Goal: Transaction & Acquisition: Purchase product/service

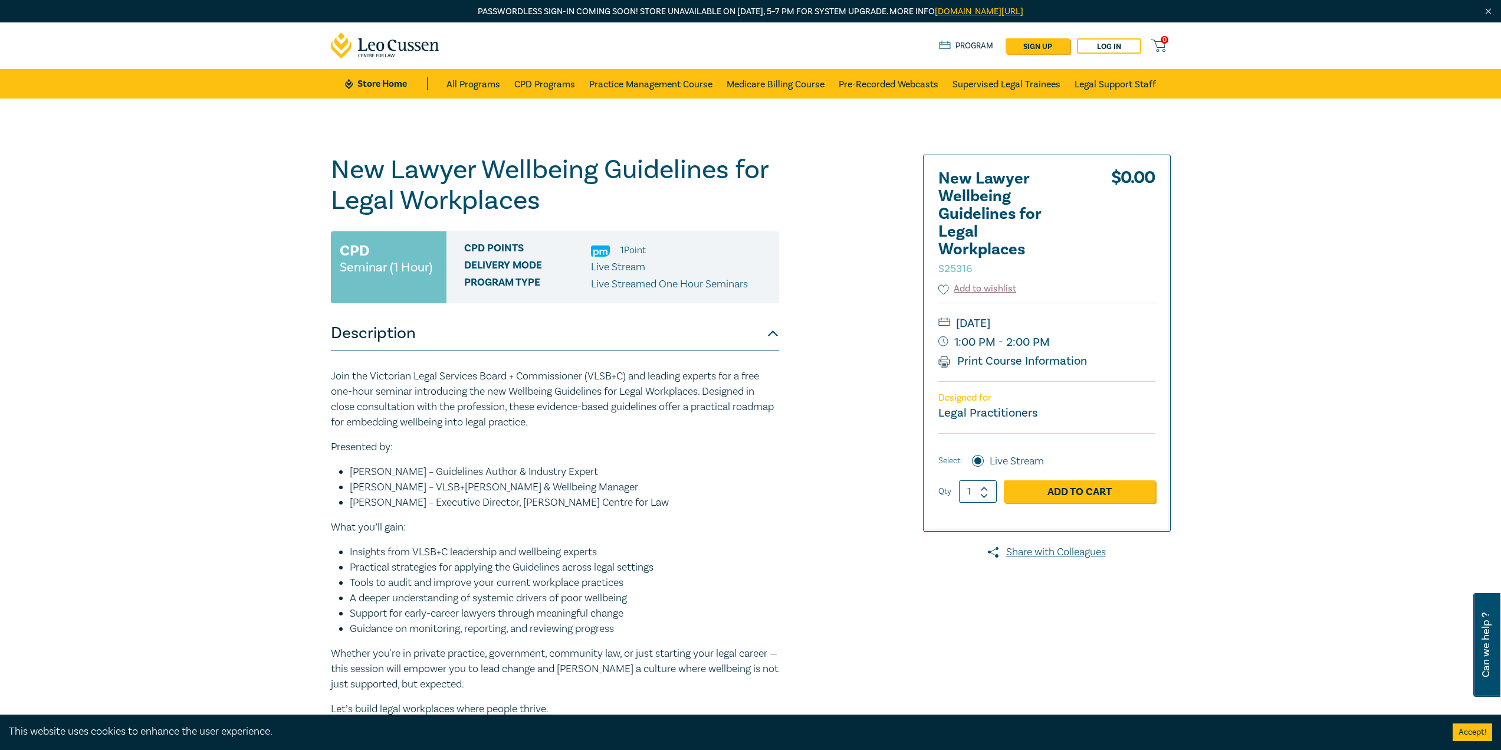
click at [1090, 489] on link "Add to Cart" at bounding box center [1080, 491] width 152 height 22
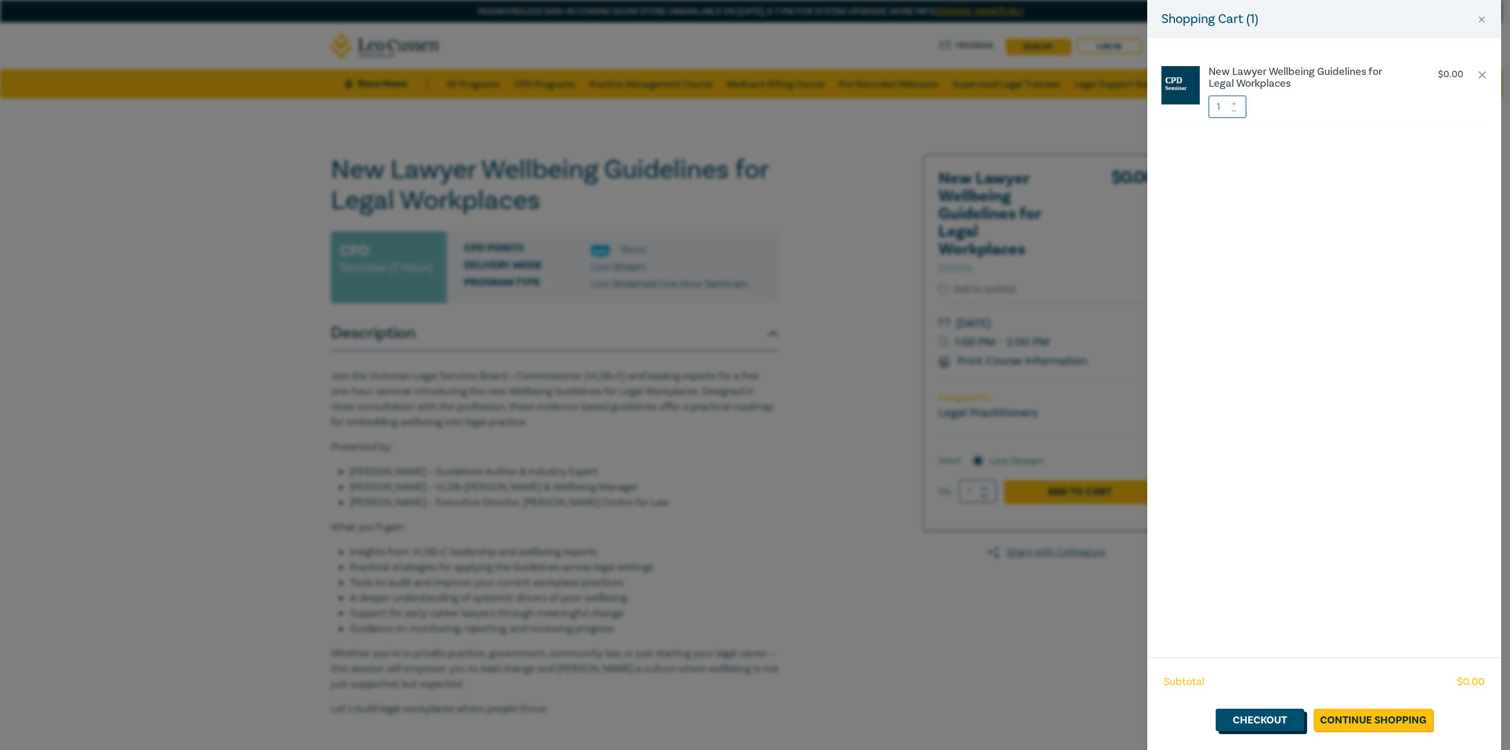
click at [1262, 714] on link "Checkout" at bounding box center [1259, 719] width 88 height 22
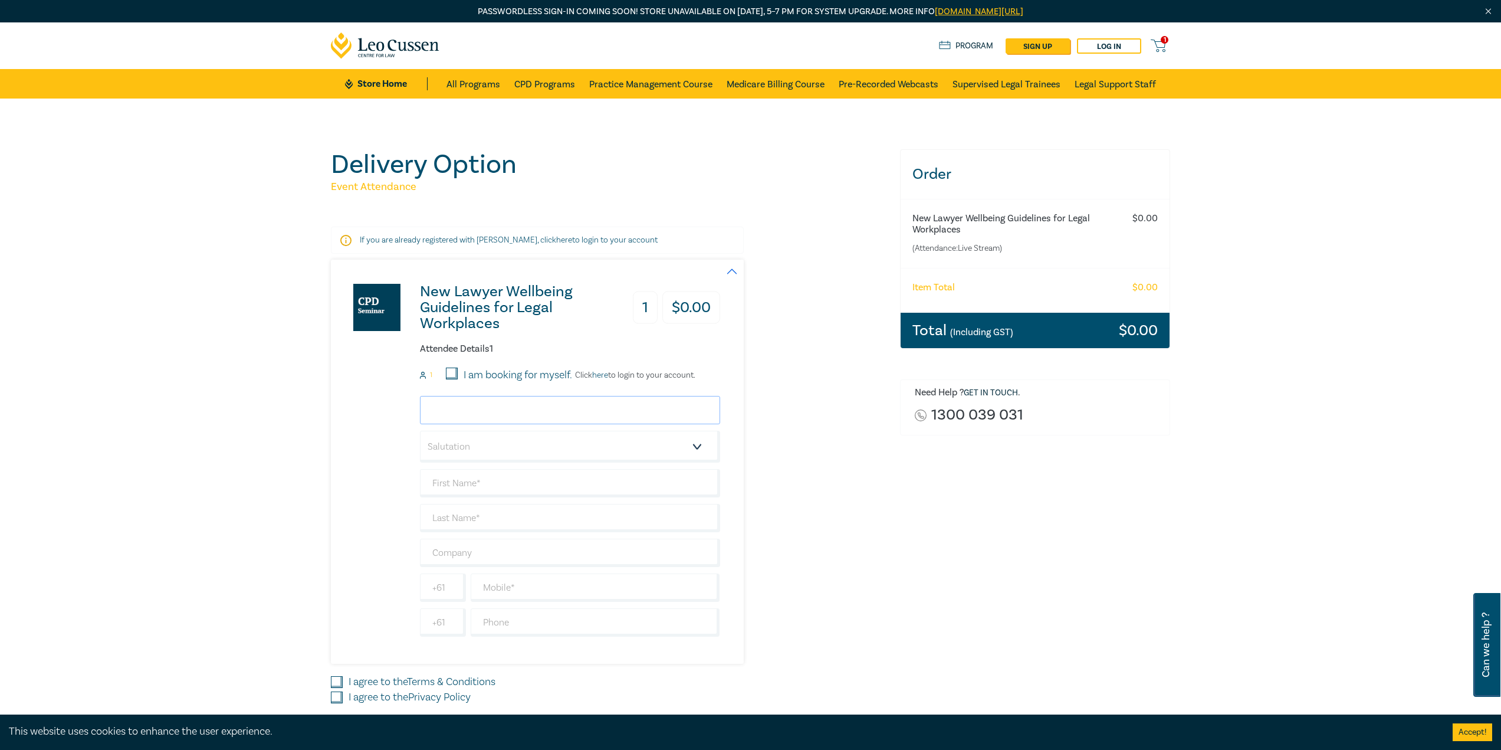
click at [488, 407] on input "email" at bounding box center [570, 410] width 300 height 28
type input "nicole@tweedlylegal.com.au"
type input "[PERSON_NAME]"
type input "[PERSON_NAME] Legal"
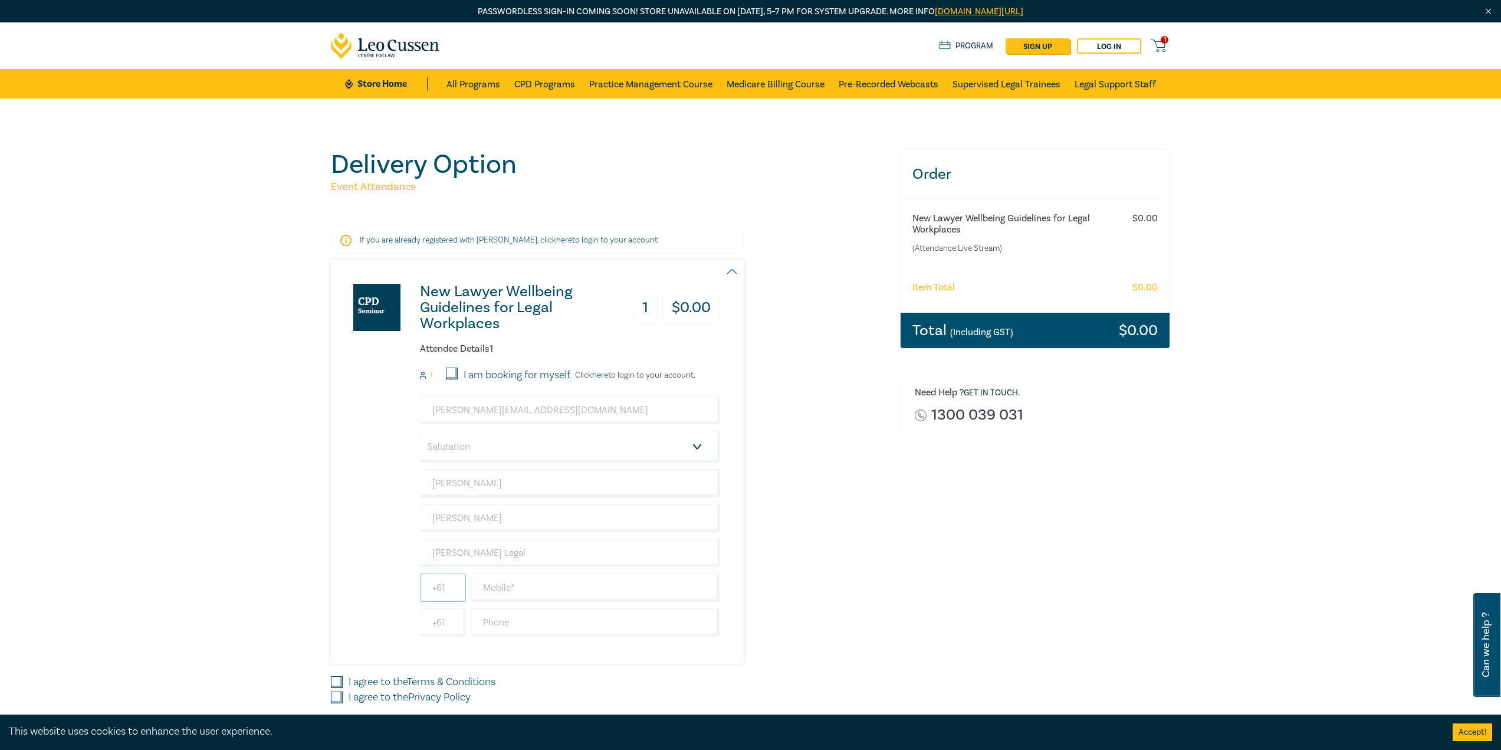
type input "0370345110"
type input "[GEOGRAPHIC_DATA]"
click at [464, 588] on input "0370345110" at bounding box center [443, 587] width 46 height 28
click at [456, 589] on input "0370345110" at bounding box center [443, 587] width 46 height 28
type input "0"
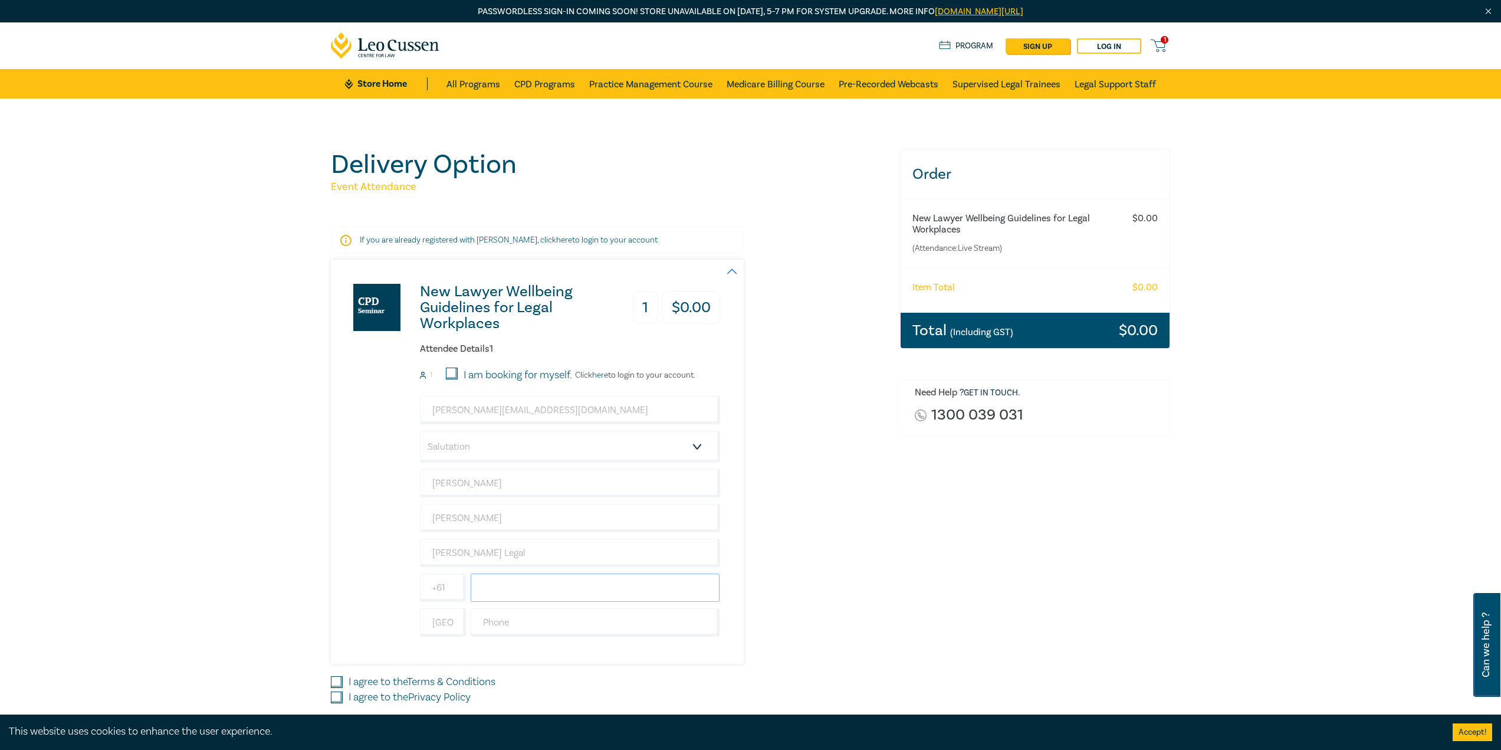
click at [498, 586] on input "text" at bounding box center [595, 587] width 249 height 28
click at [489, 588] on input "0101262200" at bounding box center [595, 587] width 249 height 28
click at [513, 586] on input "040101262200" at bounding box center [595, 587] width 249 height 28
type input "0401262200"
click at [501, 625] on input "text" at bounding box center [595, 622] width 249 height 28
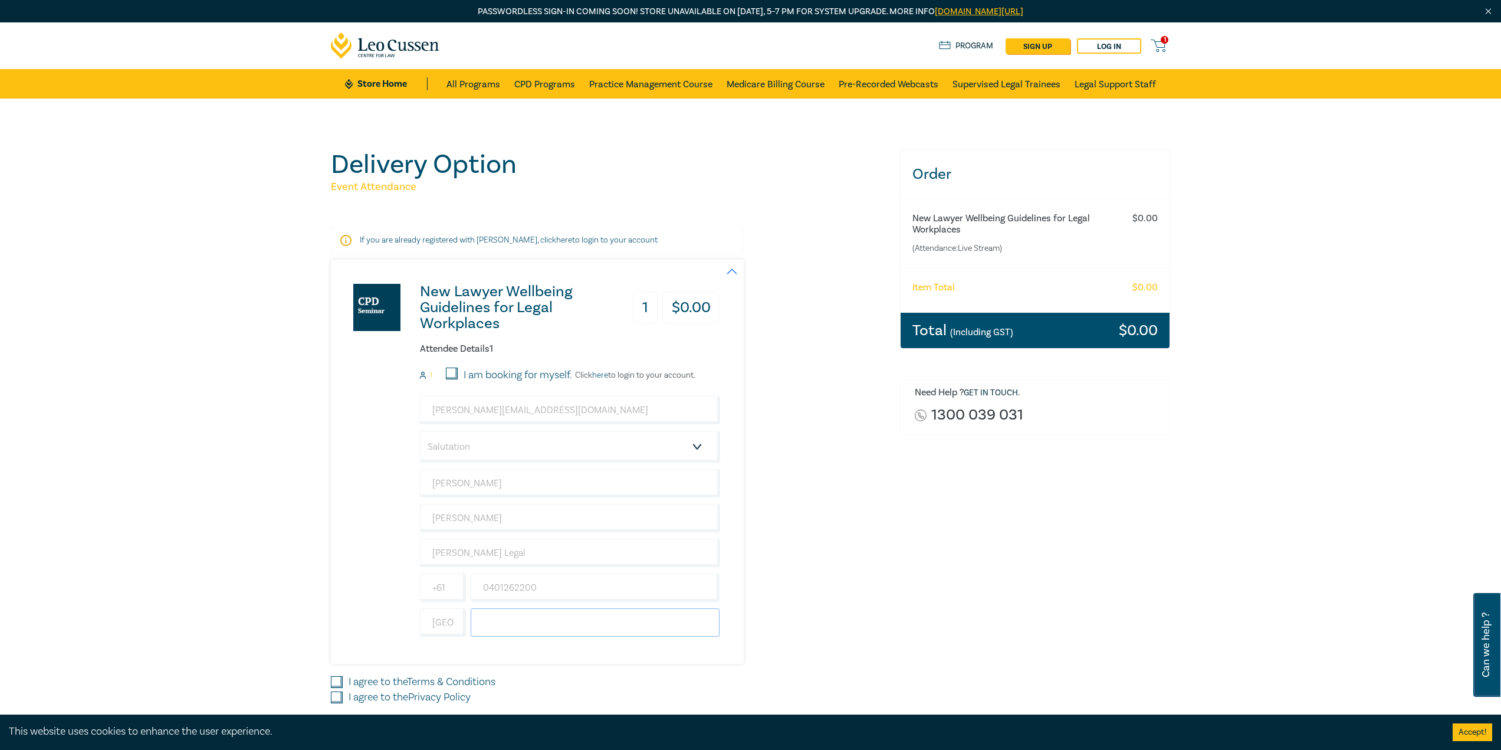
type input "0370345110"
click at [457, 587] on input "0370345110" at bounding box center [443, 587] width 46 height 28
drag, startPoint x: 437, startPoint y: 587, endPoint x: 610, endPoint y: 618, distance: 176.2
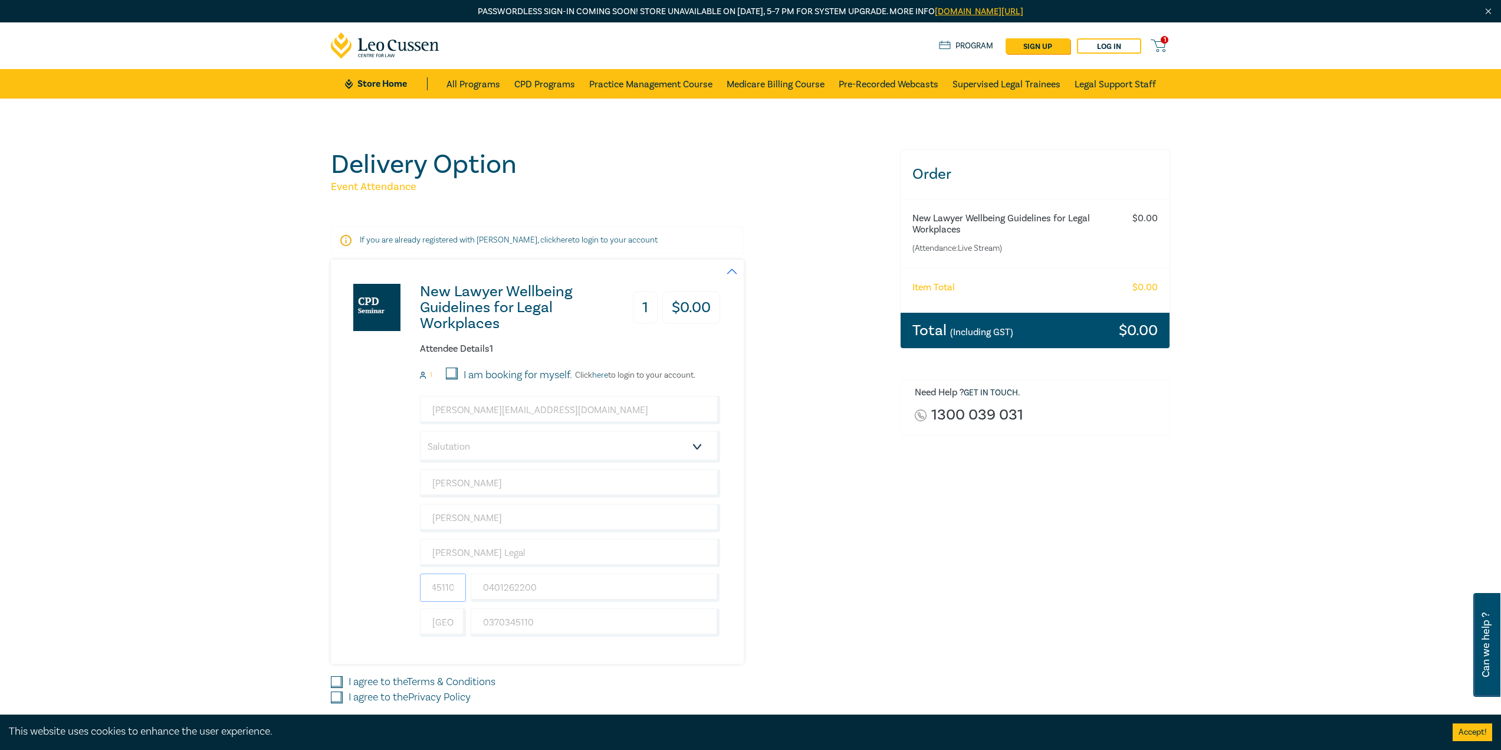
click at [610, 618] on div "nicole@tweedlylegal.com.au Salutation Mr. Mrs. Ms. Miss Dr. Prof. Other Nicole …" at bounding box center [570, 516] width 300 height 241
click at [778, 521] on div "New Lawyer Wellbeing Guidelines for Legal Workplaces 1 $ 0.00 Attendee Details …" at bounding box center [608, 461] width 555 height 404
click at [589, 590] on input "0401262200" at bounding box center [595, 587] width 249 height 28
click at [929, 607] on div "Order New Lawyer Wellbeing Guidelines for Legal Workplaces (Attendance: Live St…" at bounding box center [1035, 450] width 285 height 603
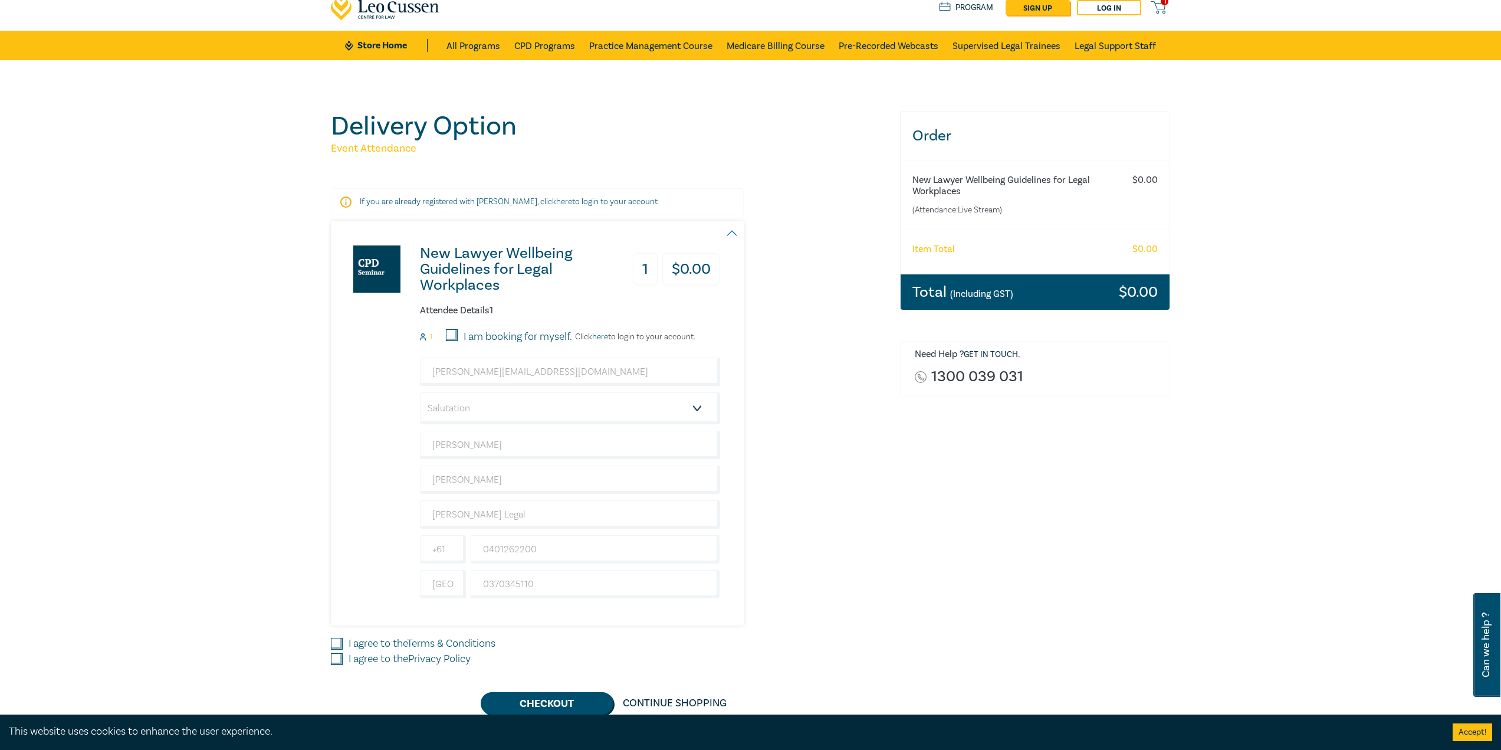
scroll to position [59, 0]
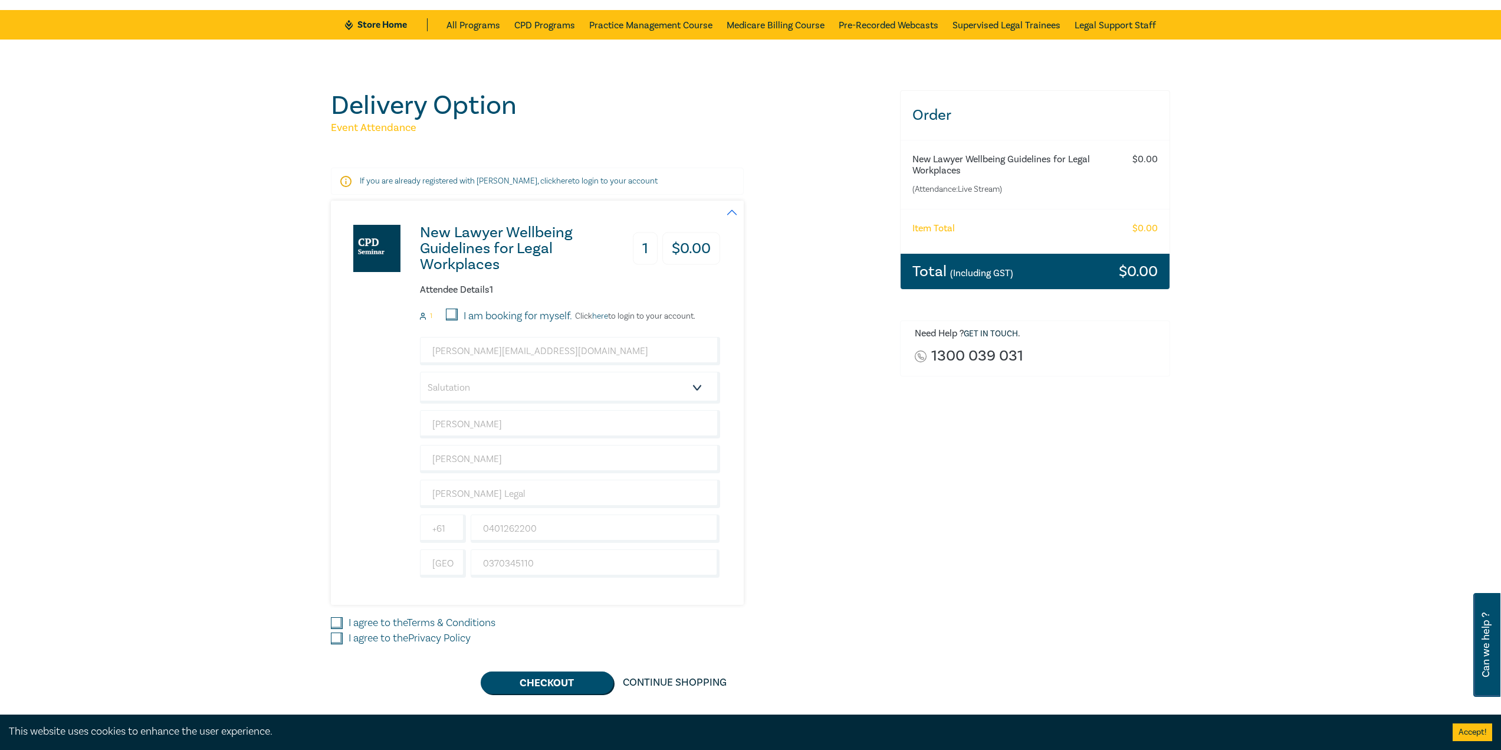
click at [339, 623] on input "I agree to the Terms & Conditions" at bounding box center [337, 623] width 12 height 12
checkbox input "true"
click at [334, 637] on input "I agree to the Privacy Policy" at bounding box center [337, 638] width 12 height 12
checkbox input "true"
click at [517, 679] on button "Checkout" at bounding box center [547, 682] width 133 height 22
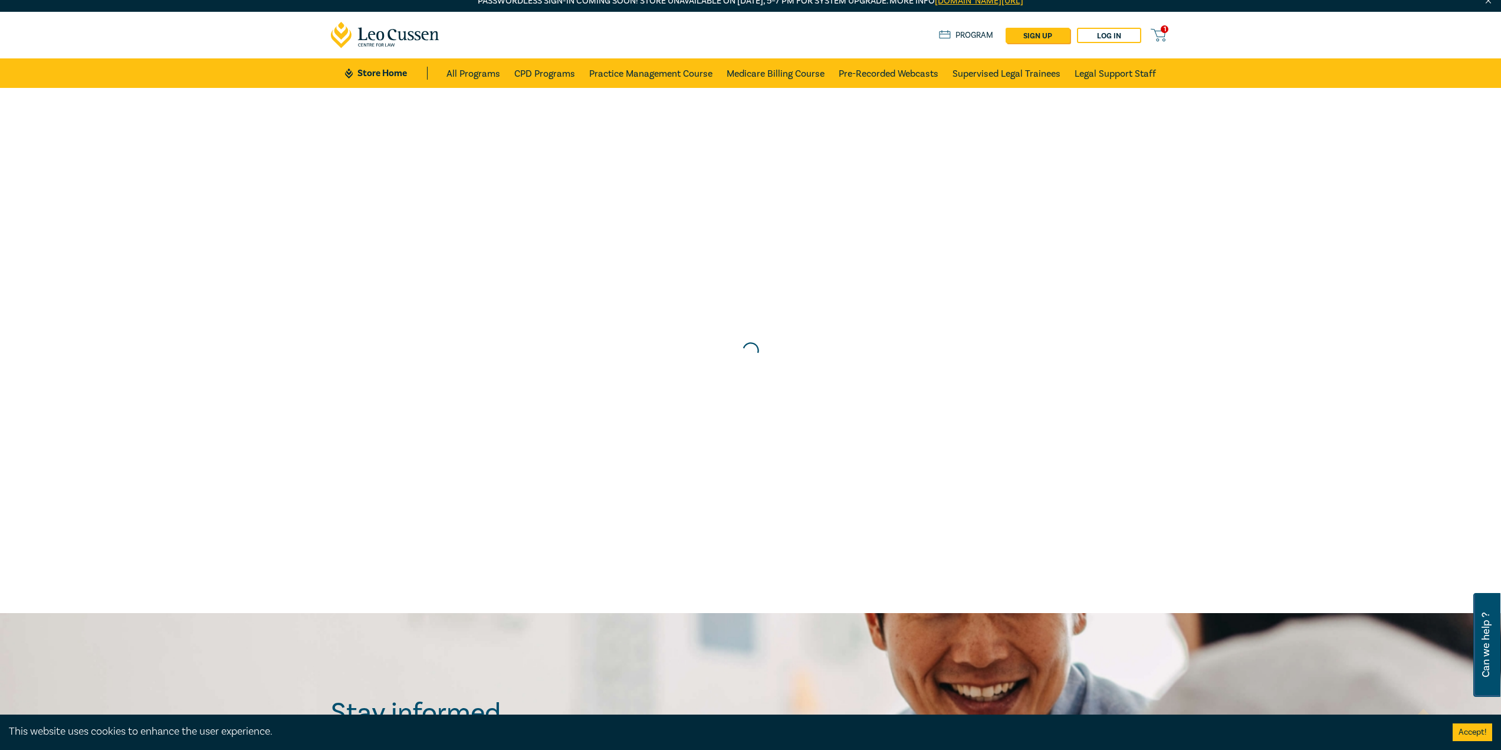
scroll to position [0, 0]
